Goal: Find specific page/section: Find specific page/section

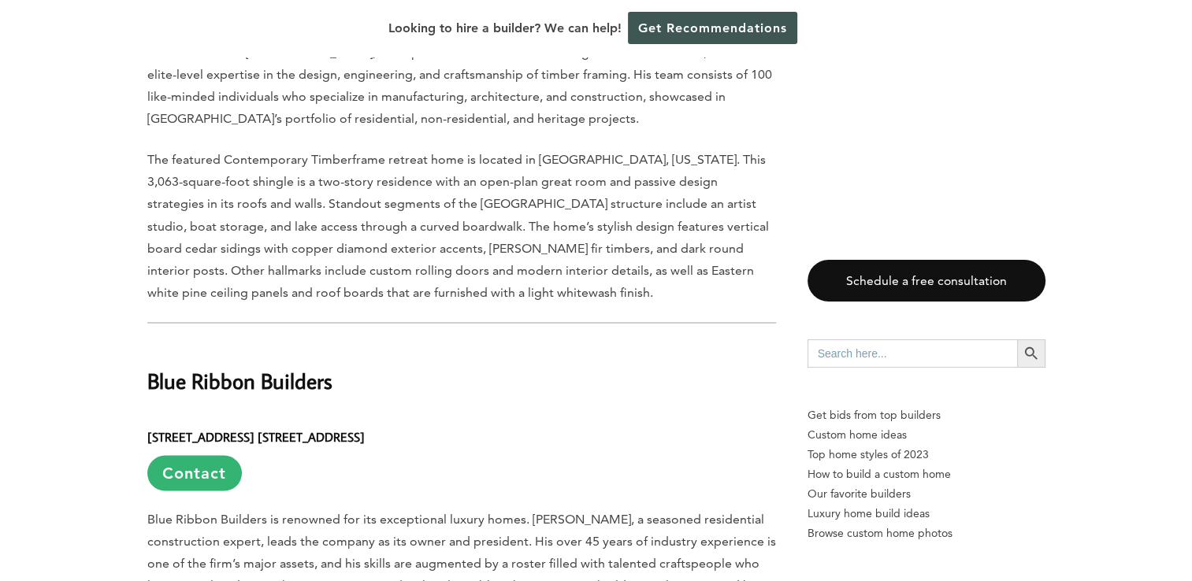
scroll to position [2836, 0]
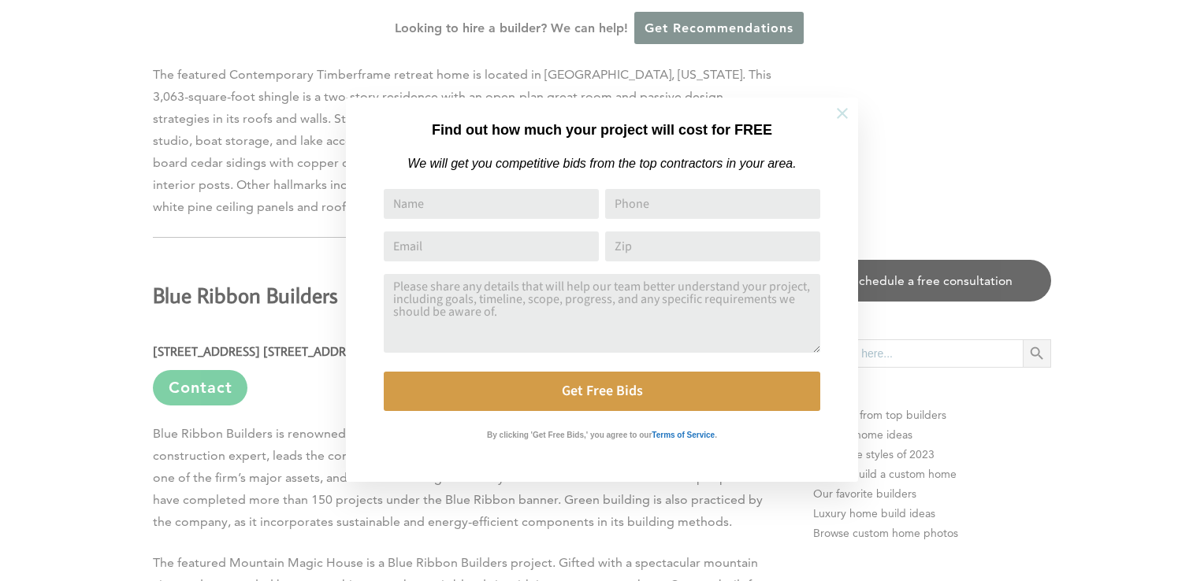
click at [838, 112] on icon at bounding box center [842, 113] width 17 height 17
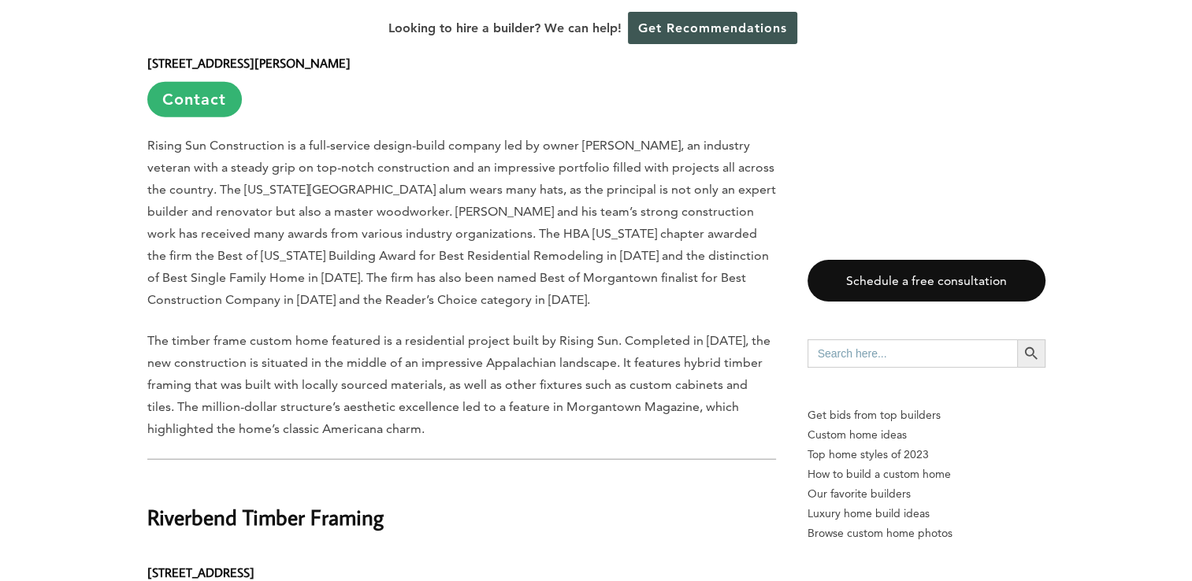
scroll to position [15679, 0]
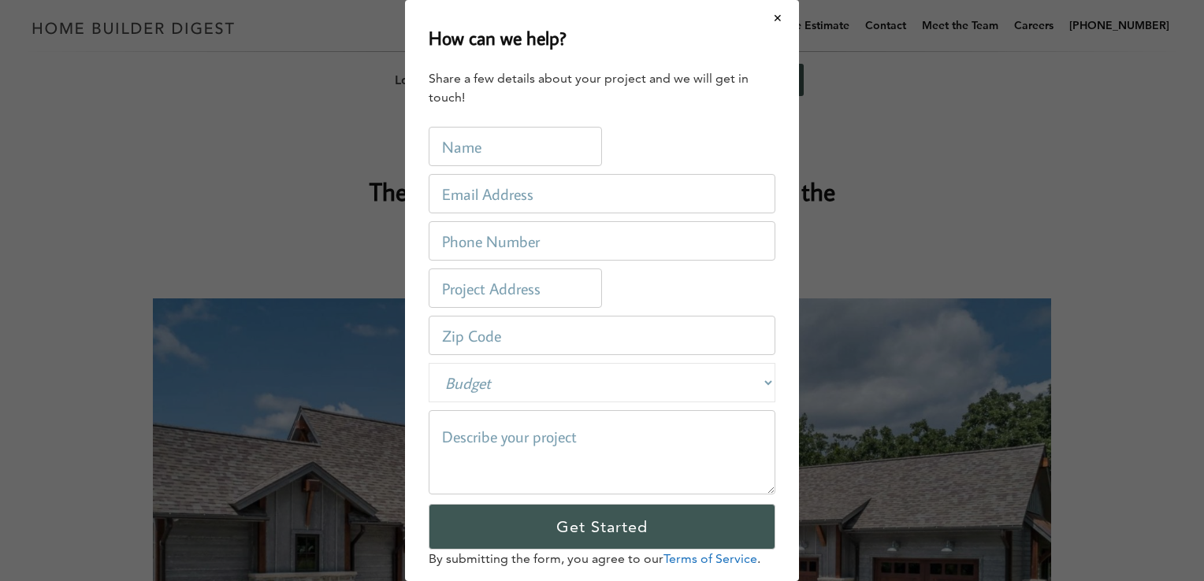
click at [230, 150] on div "How can we help? Share a few details about your project and we will get in touc…" at bounding box center [602, 290] width 1204 height 581
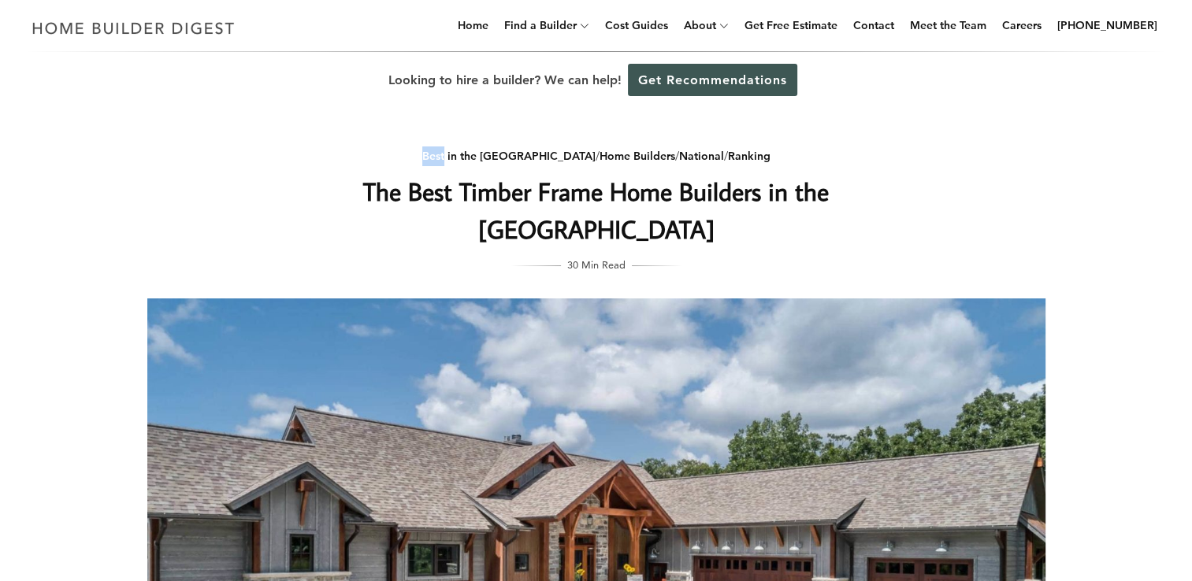
click at [230, 150] on div "Best in the [GEOGRAPHIC_DATA] / Home Builders / National / Ranking The Best Tim…" at bounding box center [596, 456] width 949 height 694
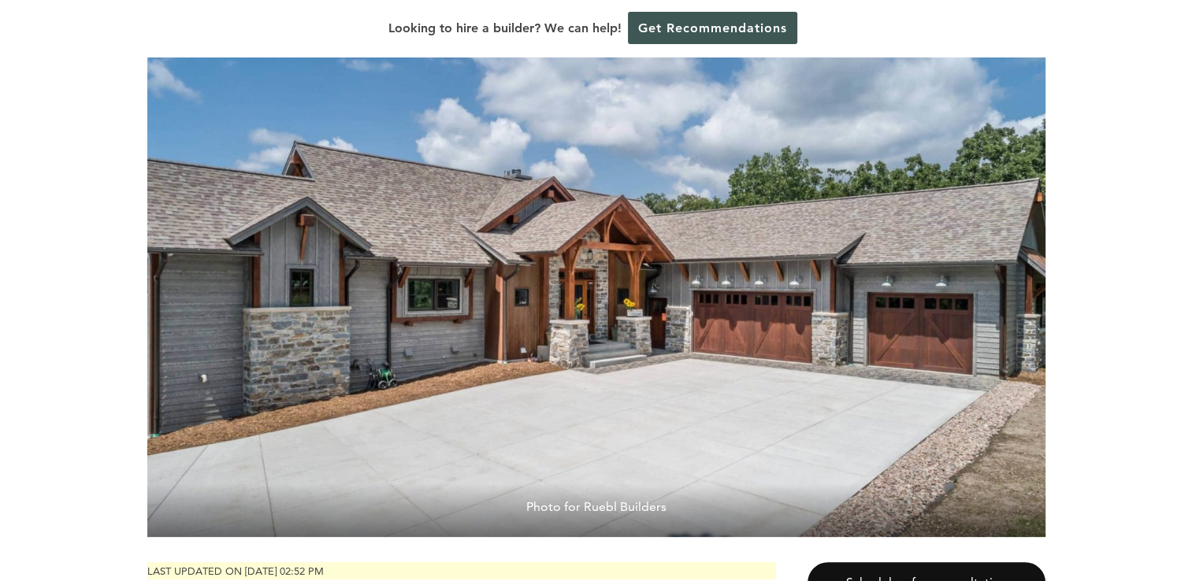
scroll to position [236, 0]
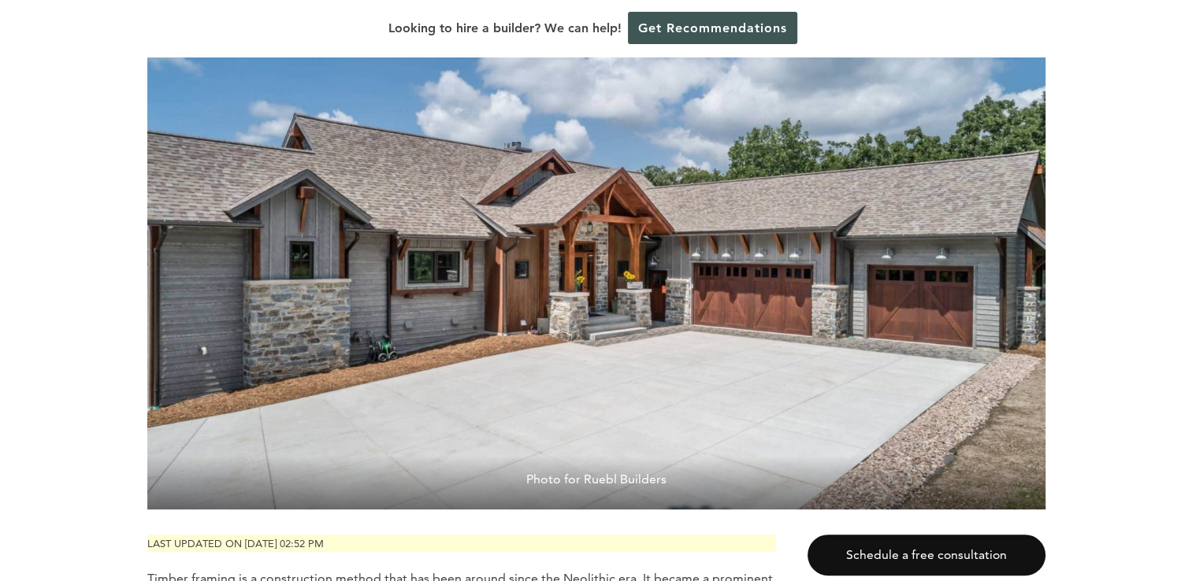
click at [850, 256] on img at bounding box center [596, 258] width 898 height 504
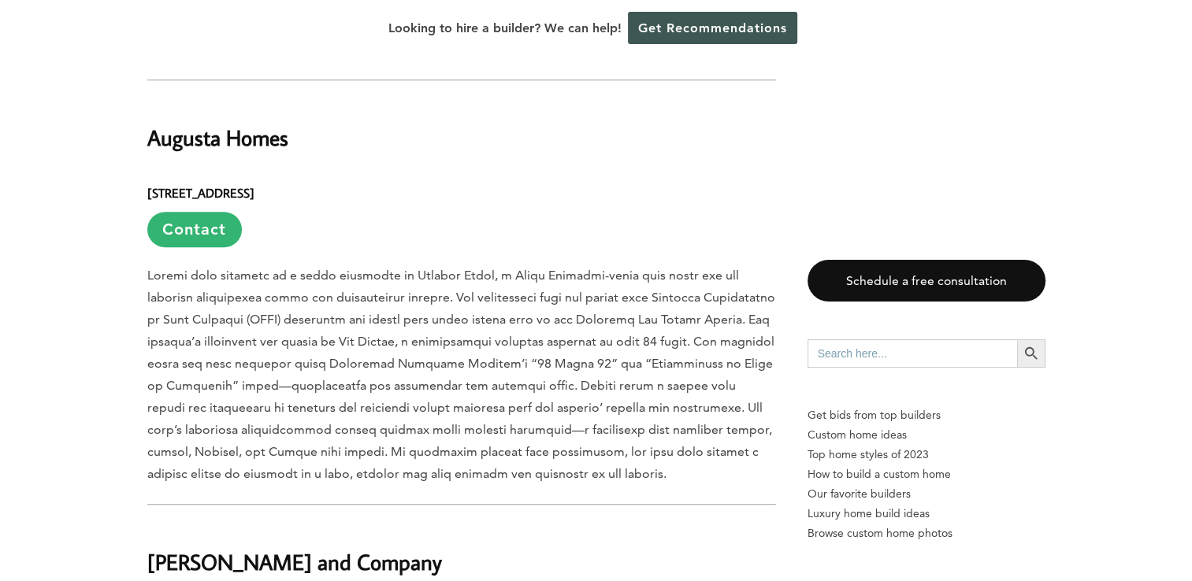
scroll to position [0, 0]
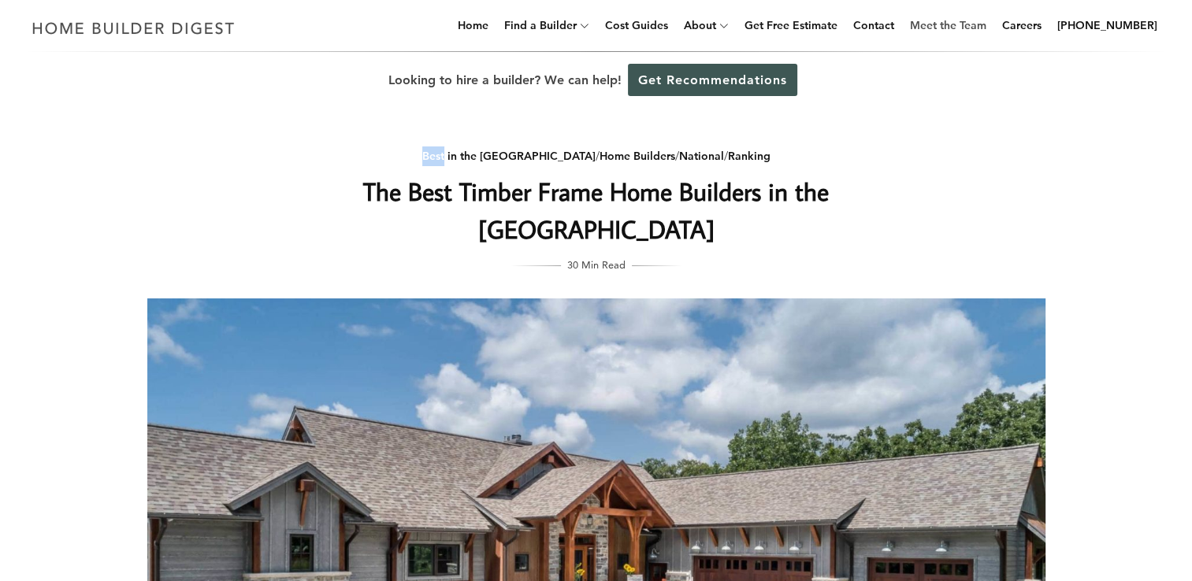
click at [972, 24] on link "Meet the Team" at bounding box center [948, 25] width 89 height 50
